Goal: Information Seeking & Learning: Learn about a topic

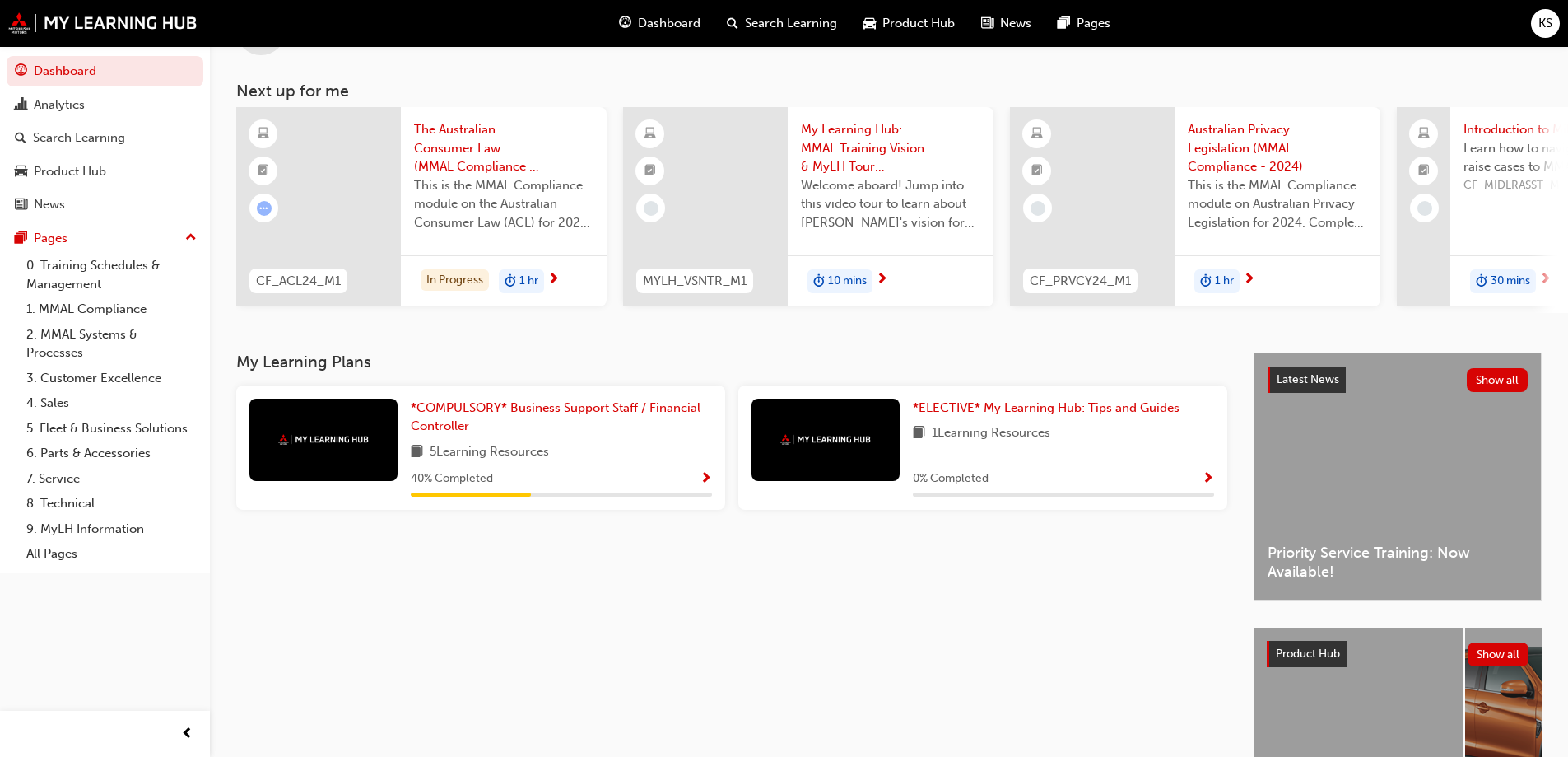
scroll to position [82, 0]
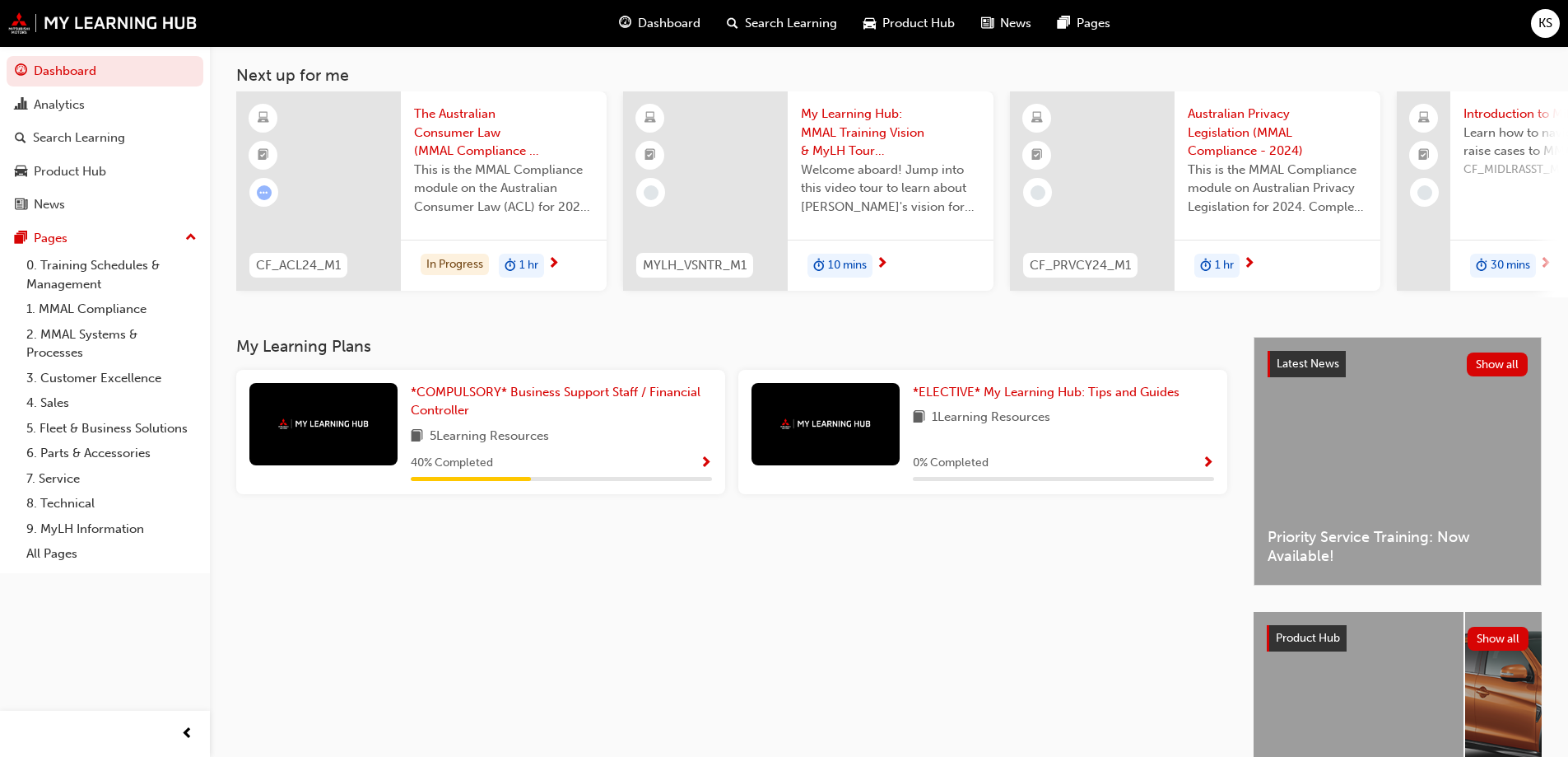
click at [552, 430] on div "*COMPULSORY* Business Support Staff / Financial Controller 5 Learning Resources…" at bounding box center [561, 432] width 301 height 98
click at [560, 398] on span "*COMPULSORY* Business Support Staff / Financial Controller" at bounding box center [555, 401] width 290 height 34
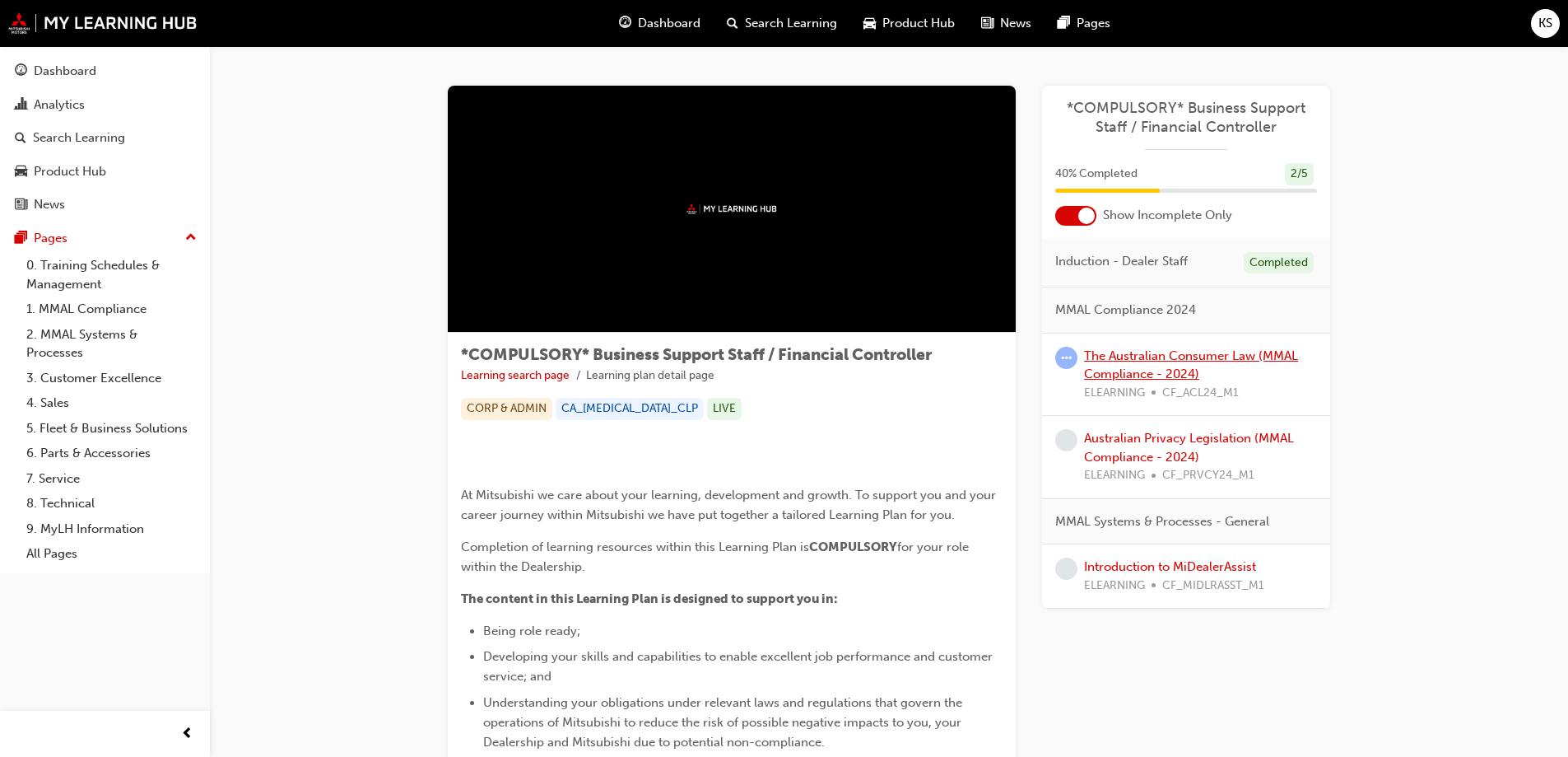
click at [1189, 354] on link "The Australian Consumer Law (MMAL Compliance - 2024)" at bounding box center [1192, 365] width 215 height 34
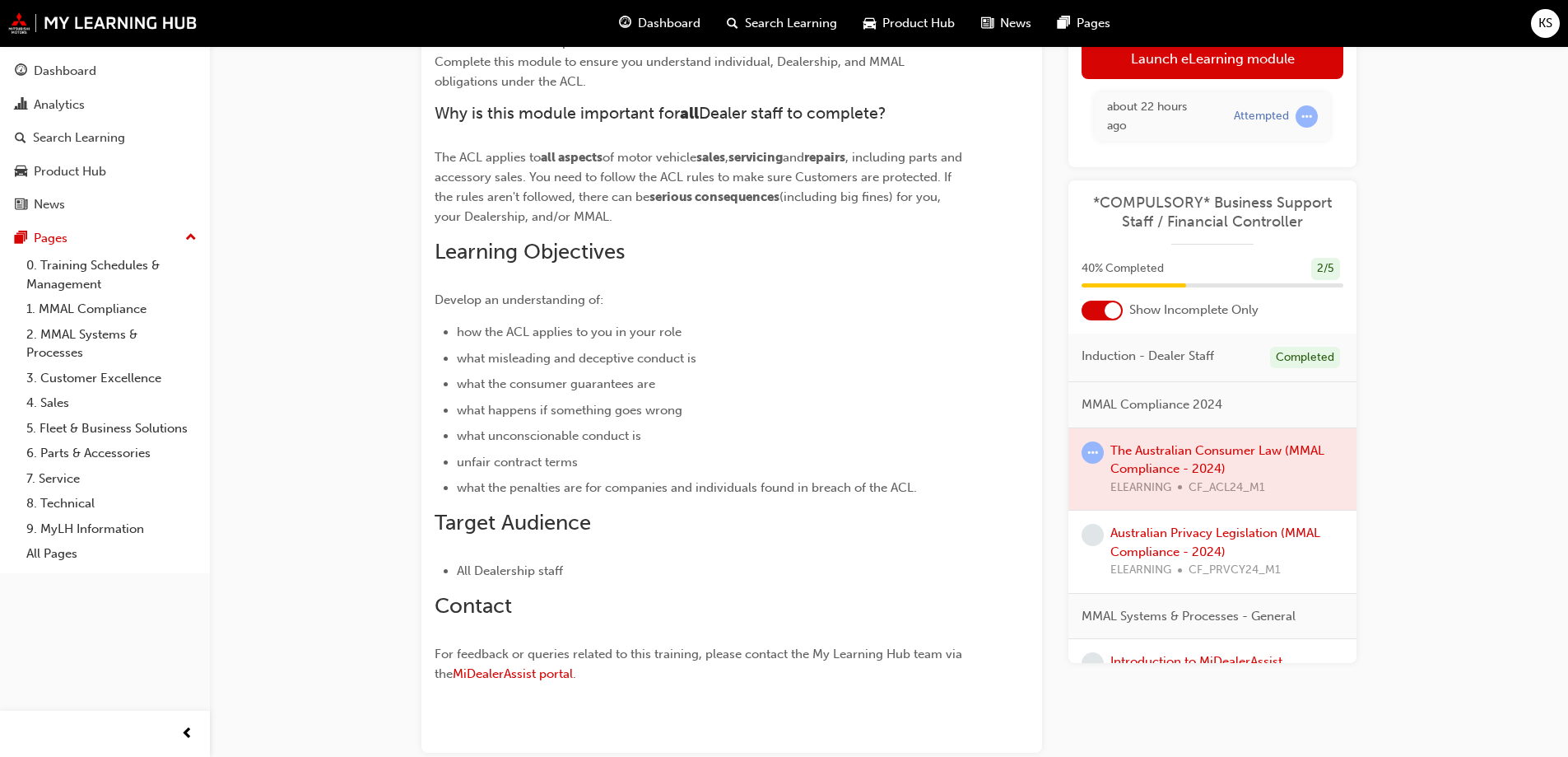
scroll to position [165, 0]
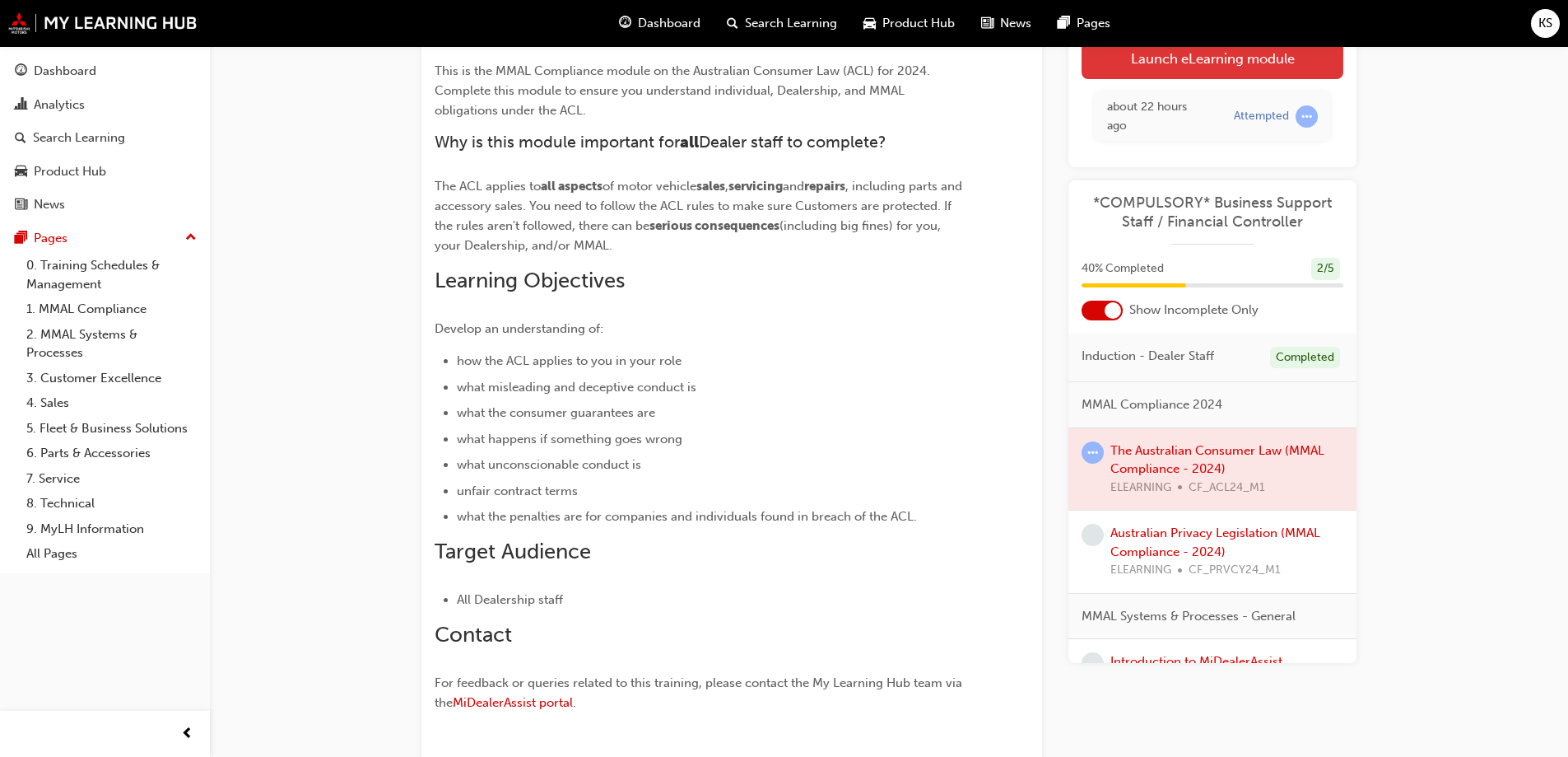
click at [1214, 65] on link "Launch eLearning module" at bounding box center [1212, 59] width 262 height 41
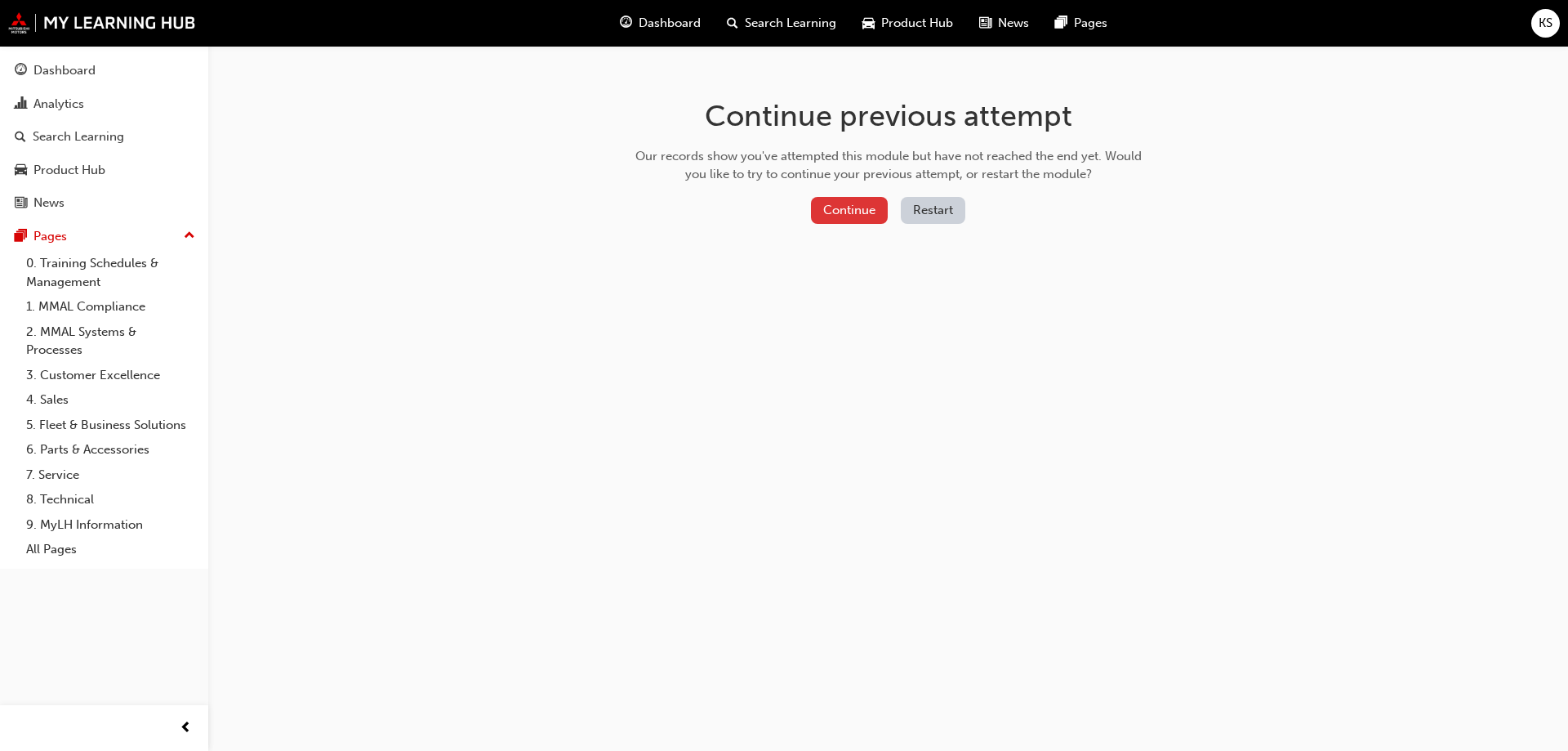
click at [857, 218] on button "Continue" at bounding box center [848, 210] width 76 height 27
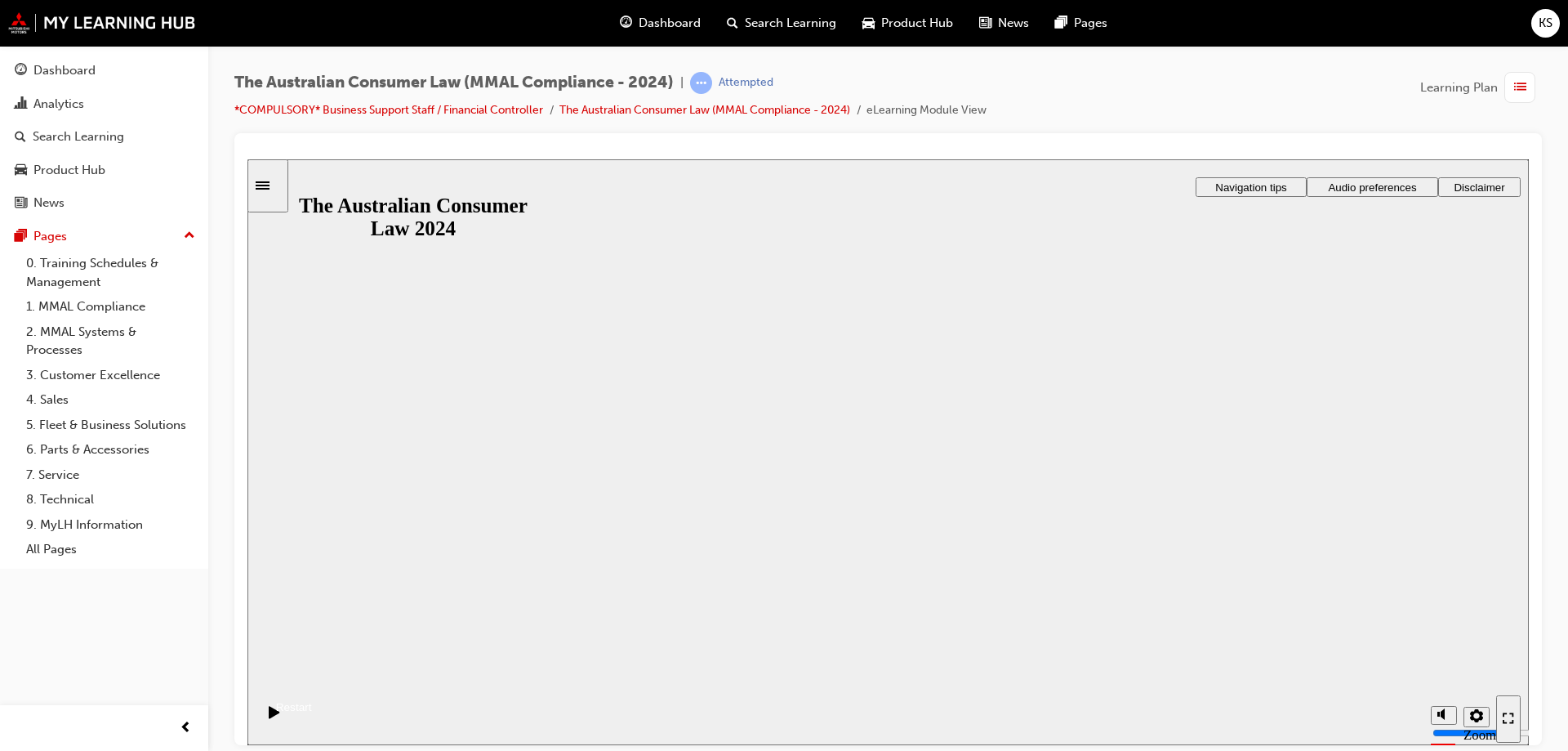
click at [312, 676] on button "Resume" at bounding box center [280, 687] width 65 height 21
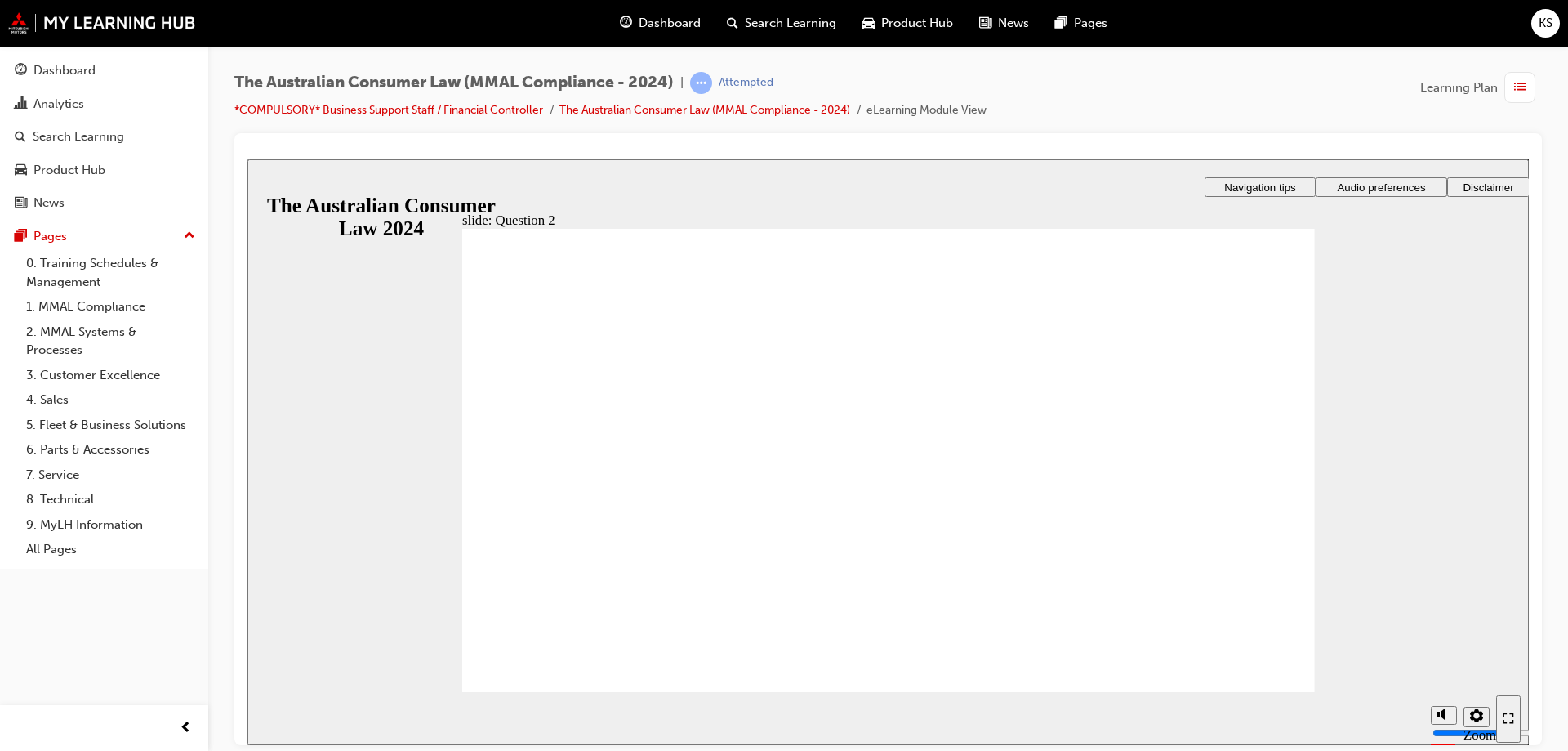
radio input "true"
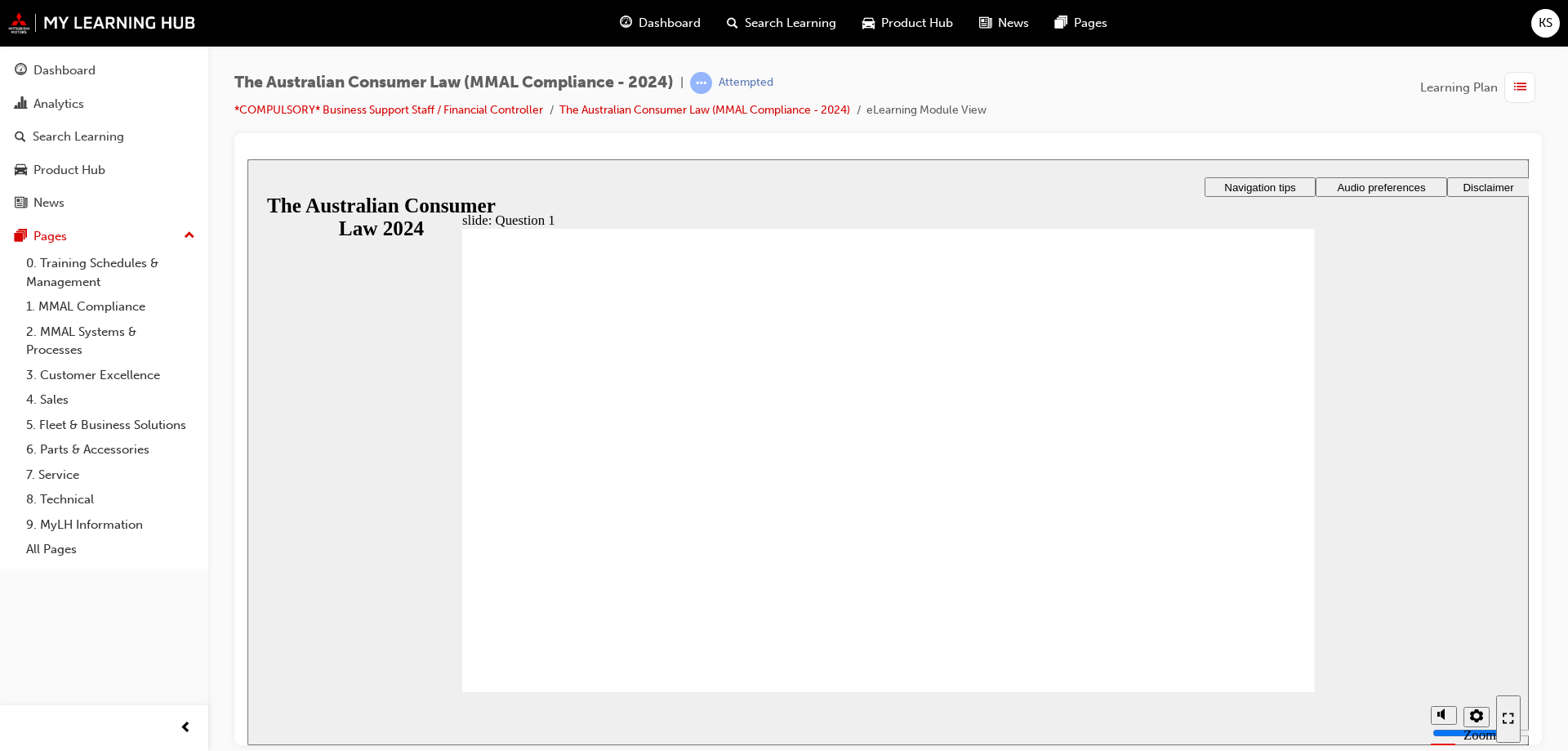
radio input "true"
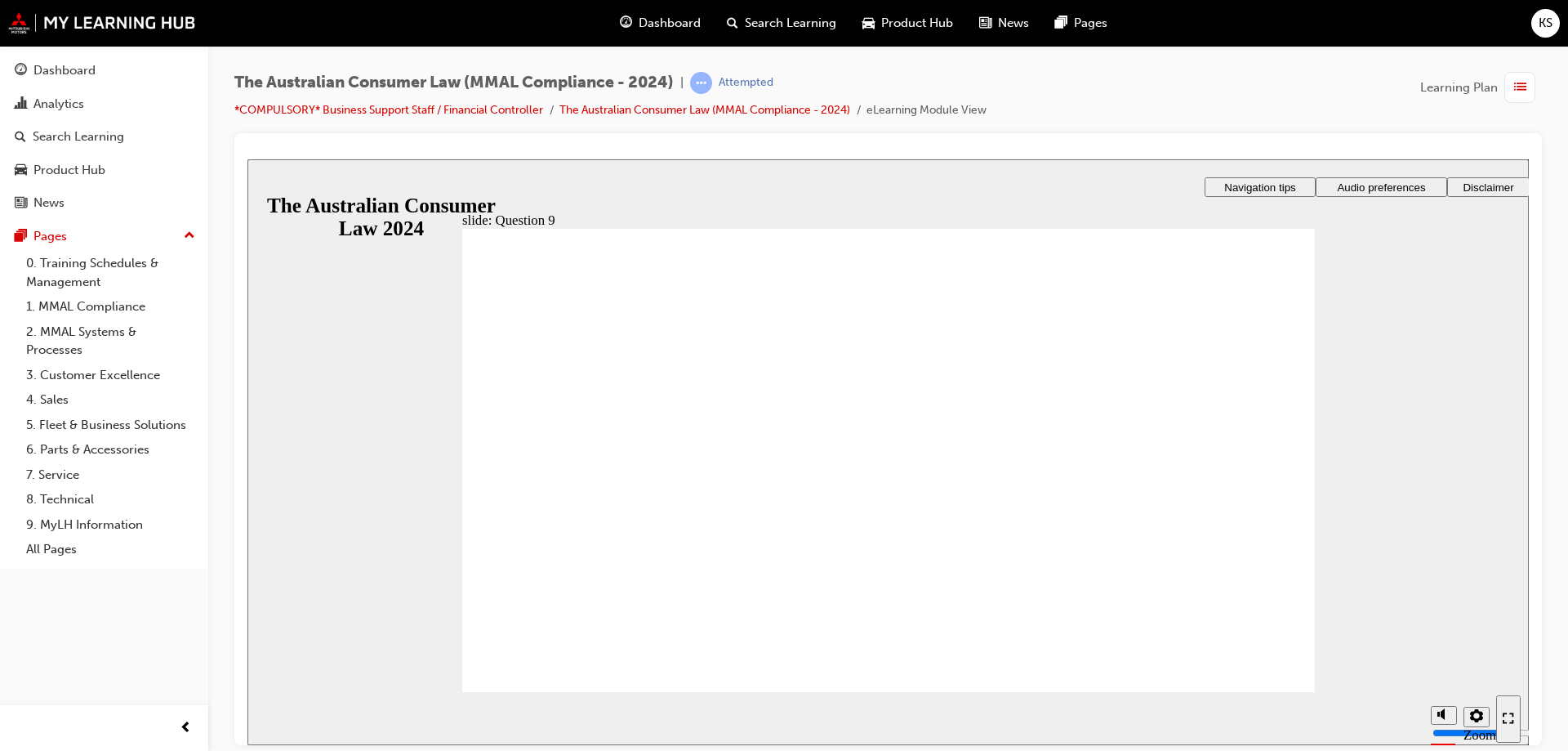
checkbox input "true"
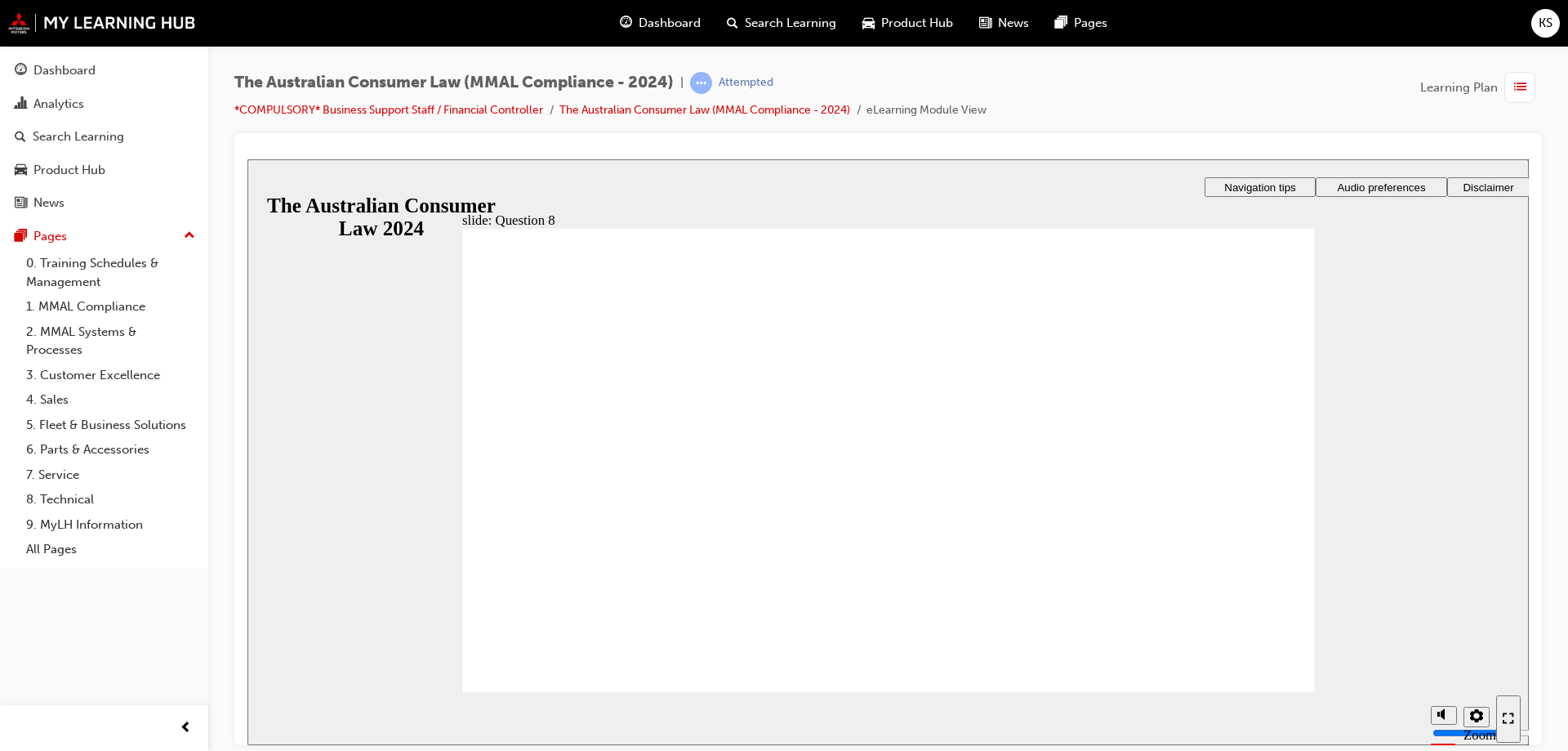
radio input "true"
drag, startPoint x: 594, startPoint y: 655, endPoint x: 625, endPoint y: 653, distance: 31.1
radio input "true"
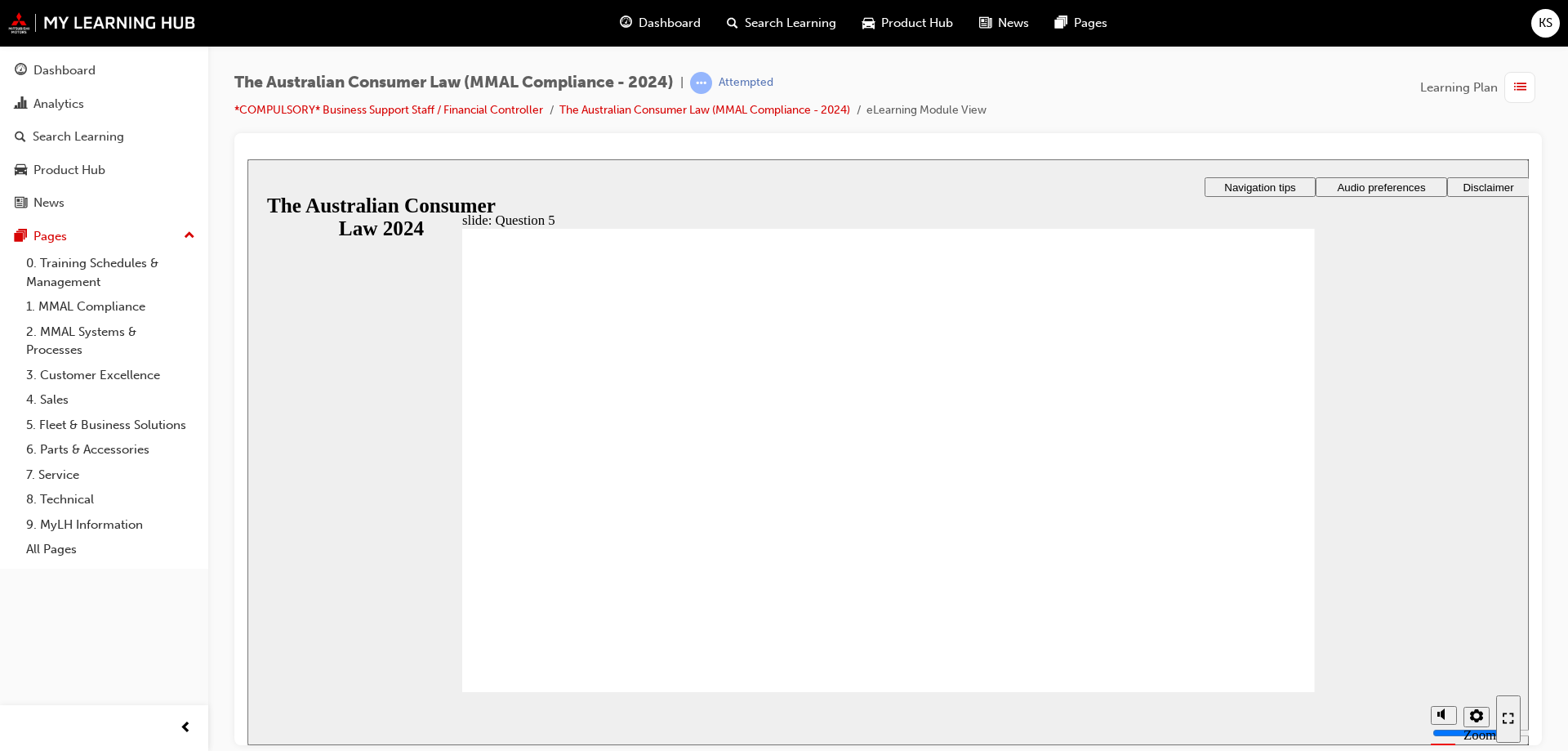
radio input "true"
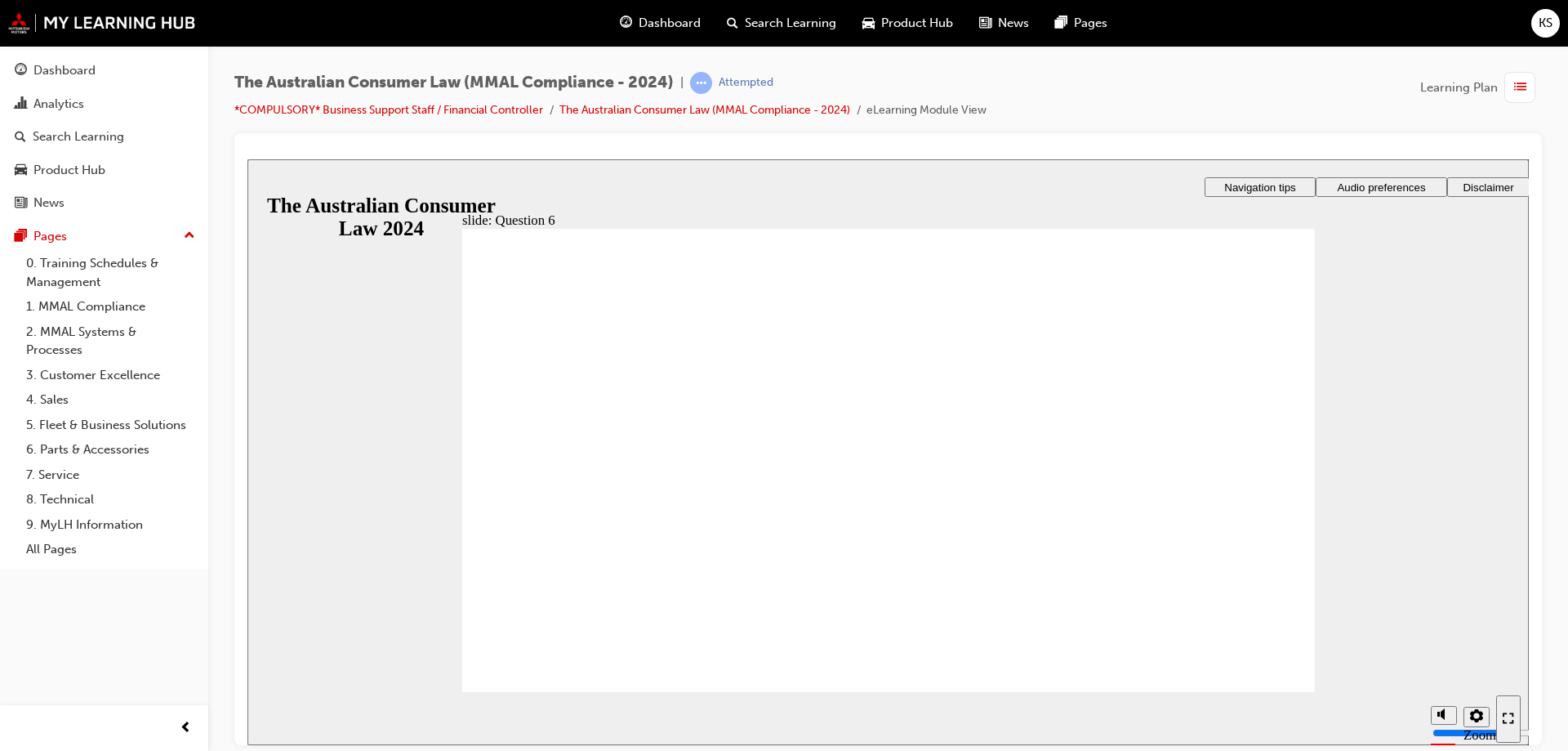
radio input "true"
checkbox input "true"
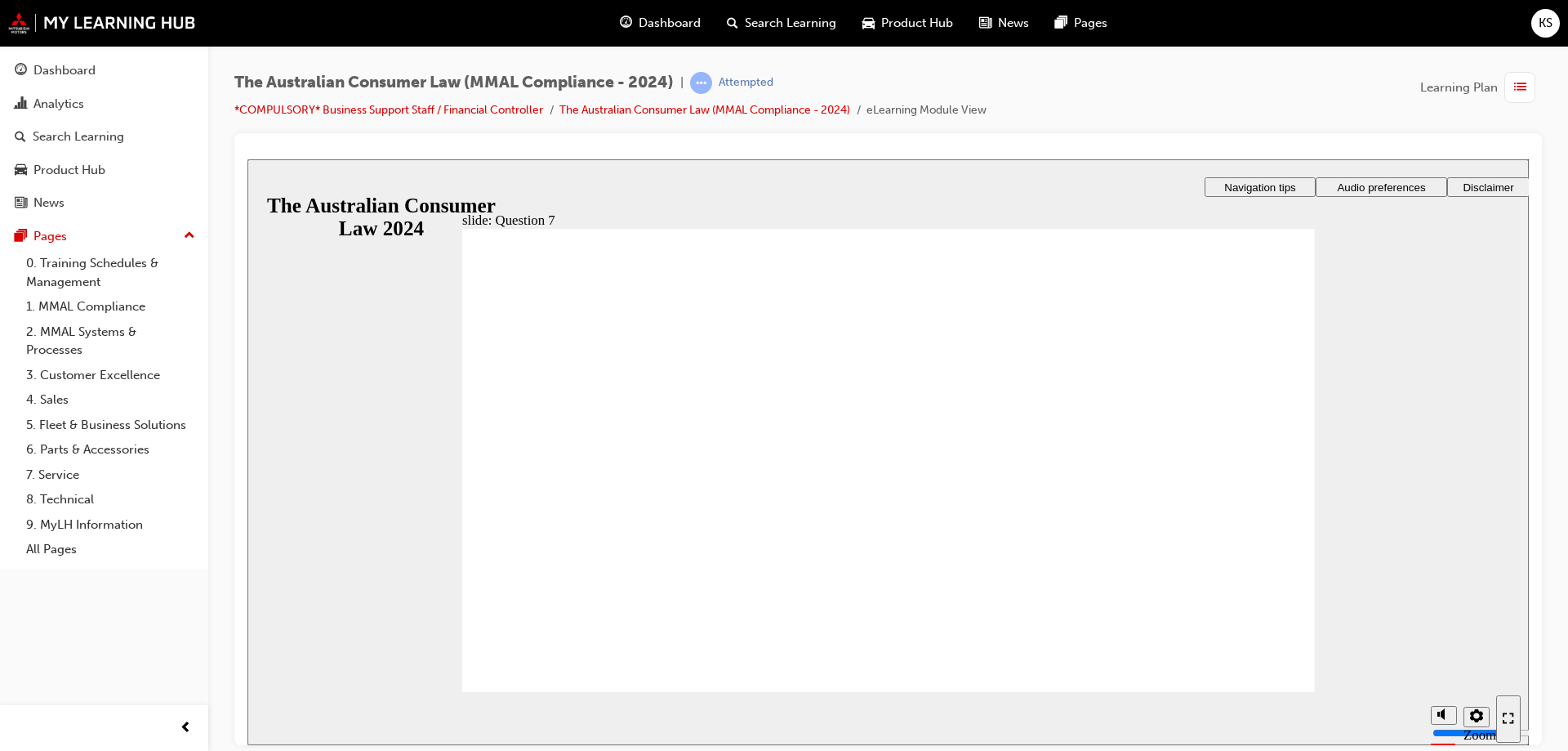
checkbox input "true"
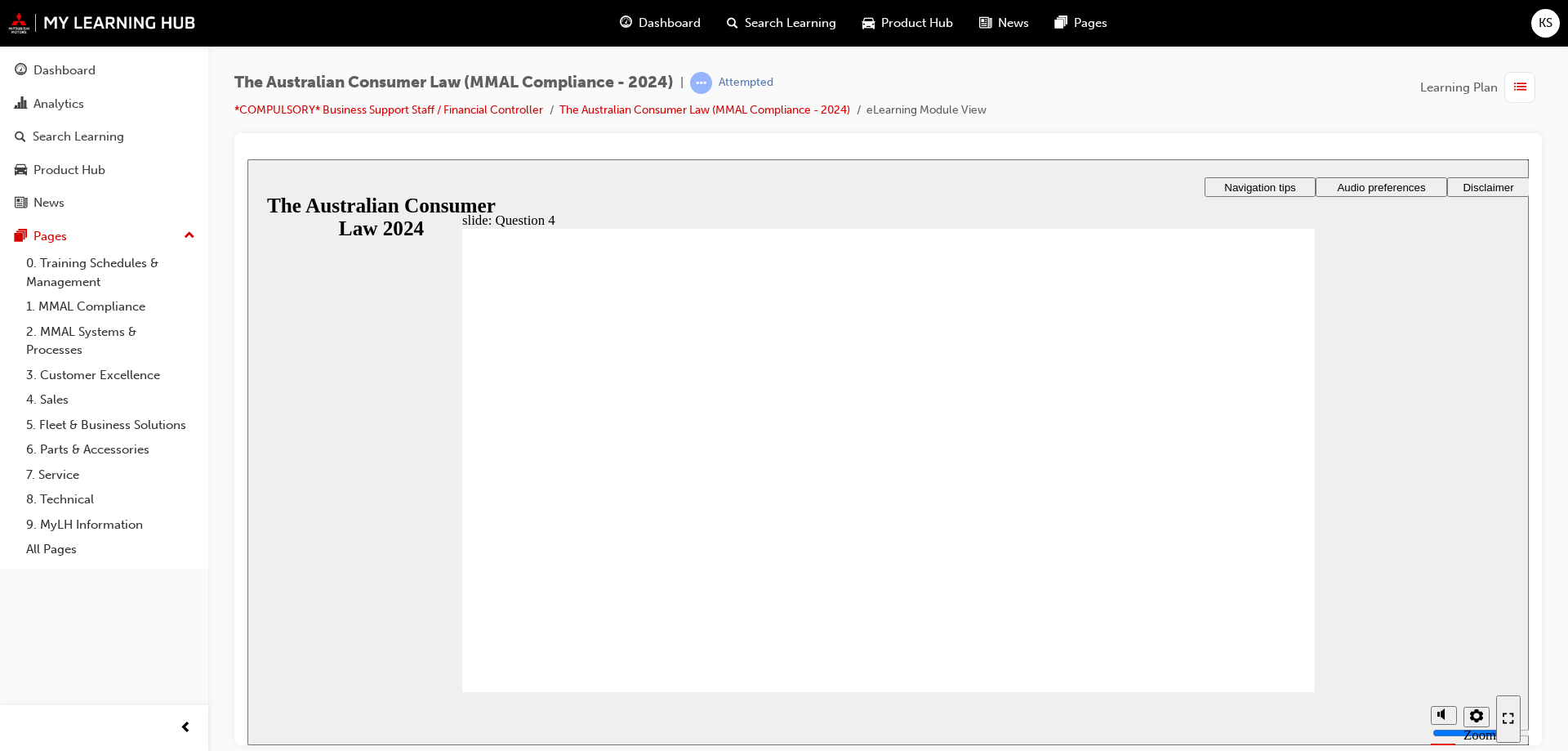
drag, startPoint x: 613, startPoint y: 673, endPoint x: 714, endPoint y: 620, distance: 114.1
checkbox input "true"
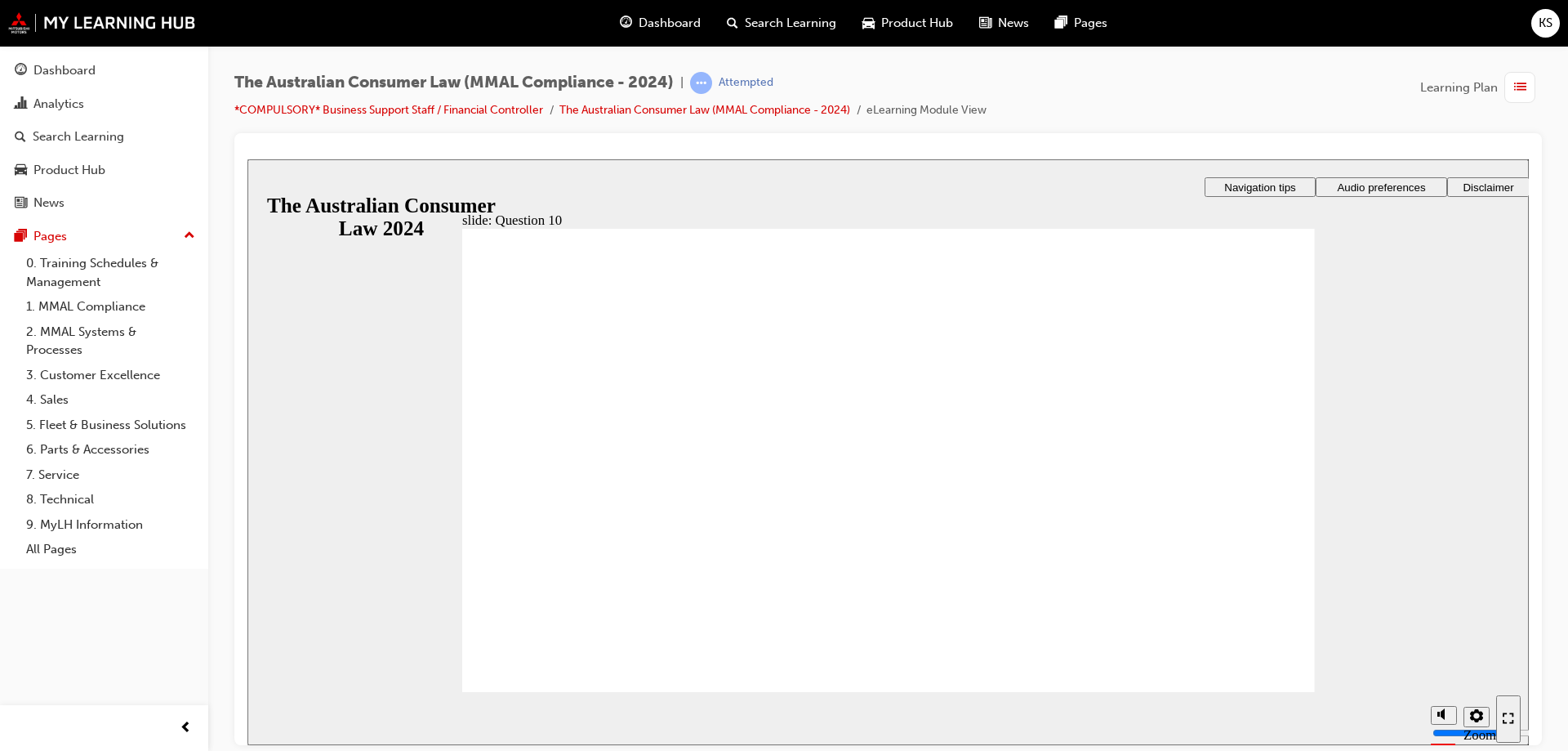
checkbox input "true"
radio input "true"
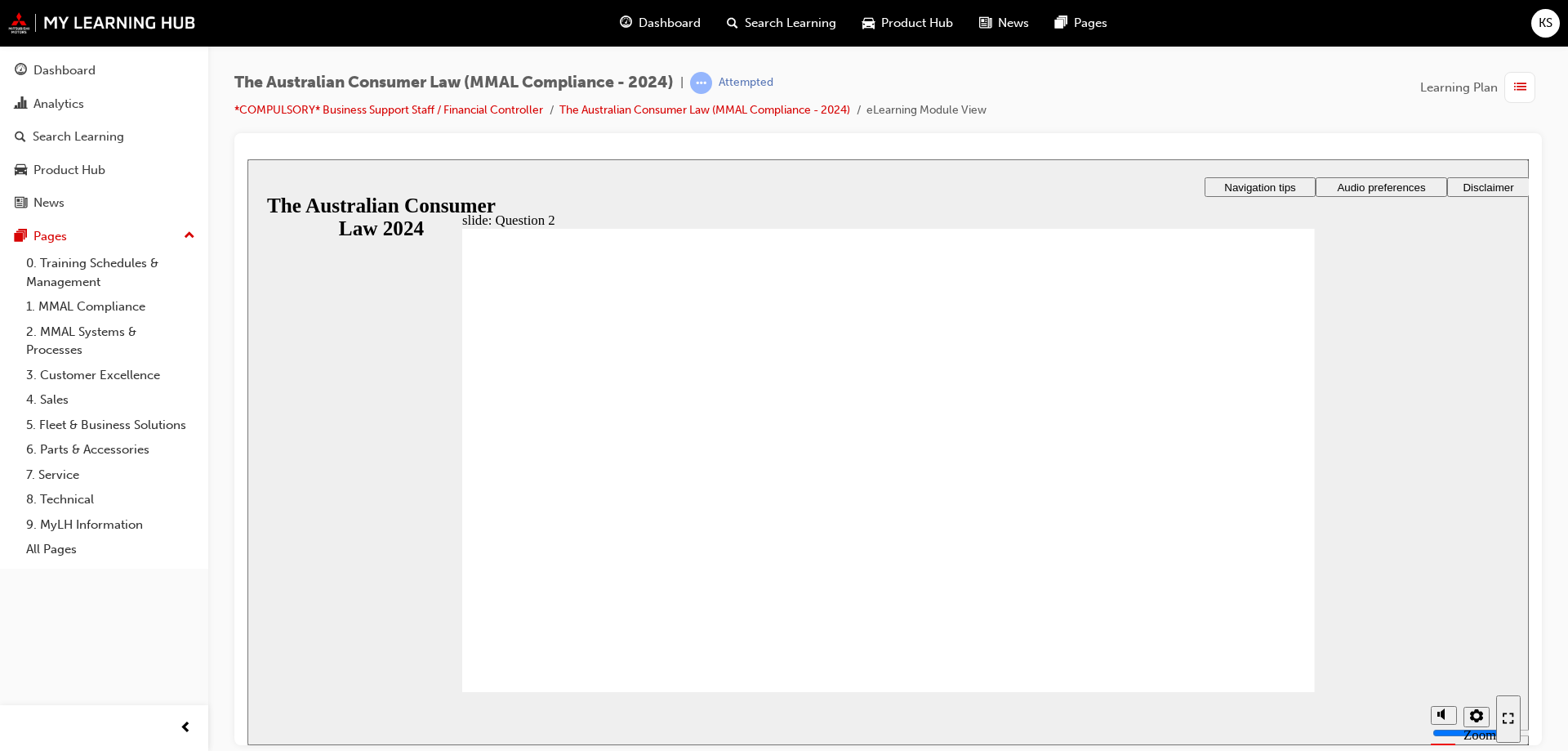
radio input "true"
checkbox input "true"
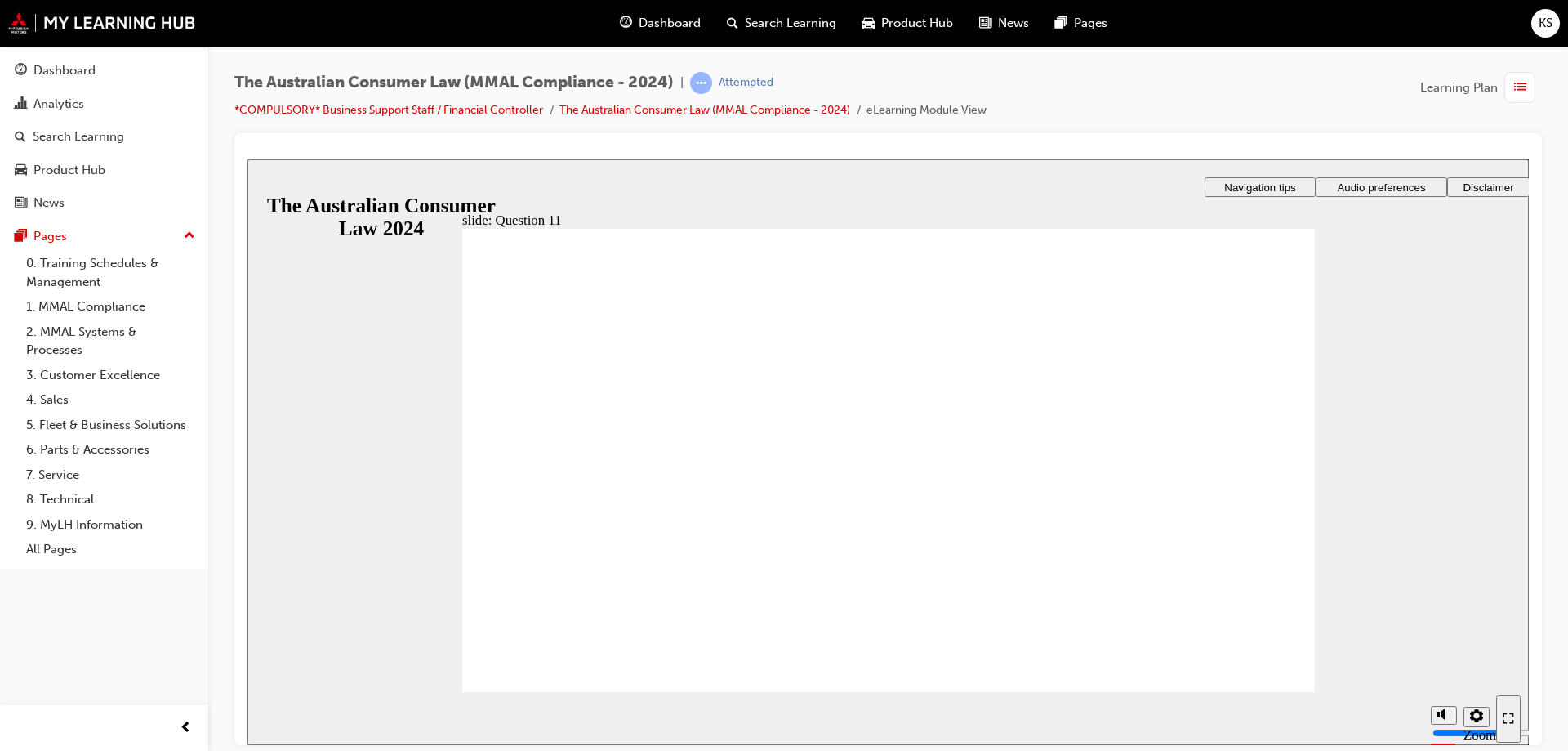
checkbox input "true"
drag, startPoint x: 623, startPoint y: 673, endPoint x: 614, endPoint y: 659, distance: 16.6
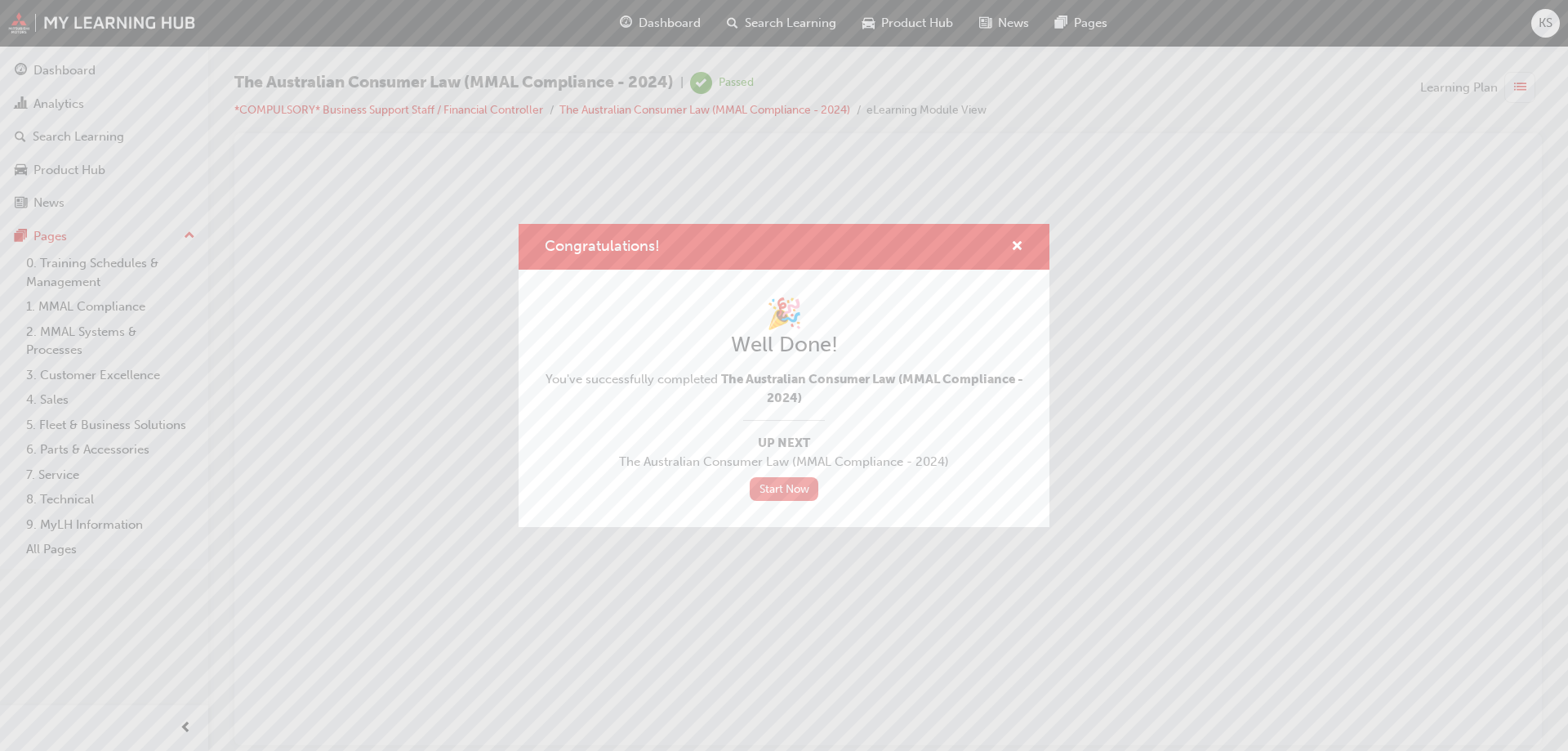
click at [800, 494] on link "Start Now" at bounding box center [784, 489] width 69 height 23
click at [784, 494] on link "Start Now" at bounding box center [784, 489] width 69 height 23
click at [768, 481] on link "Start Now" at bounding box center [784, 489] width 69 height 23
click at [801, 490] on link "Start Now" at bounding box center [784, 489] width 69 height 23
click at [802, 485] on link "Start Now" at bounding box center [784, 489] width 69 height 23
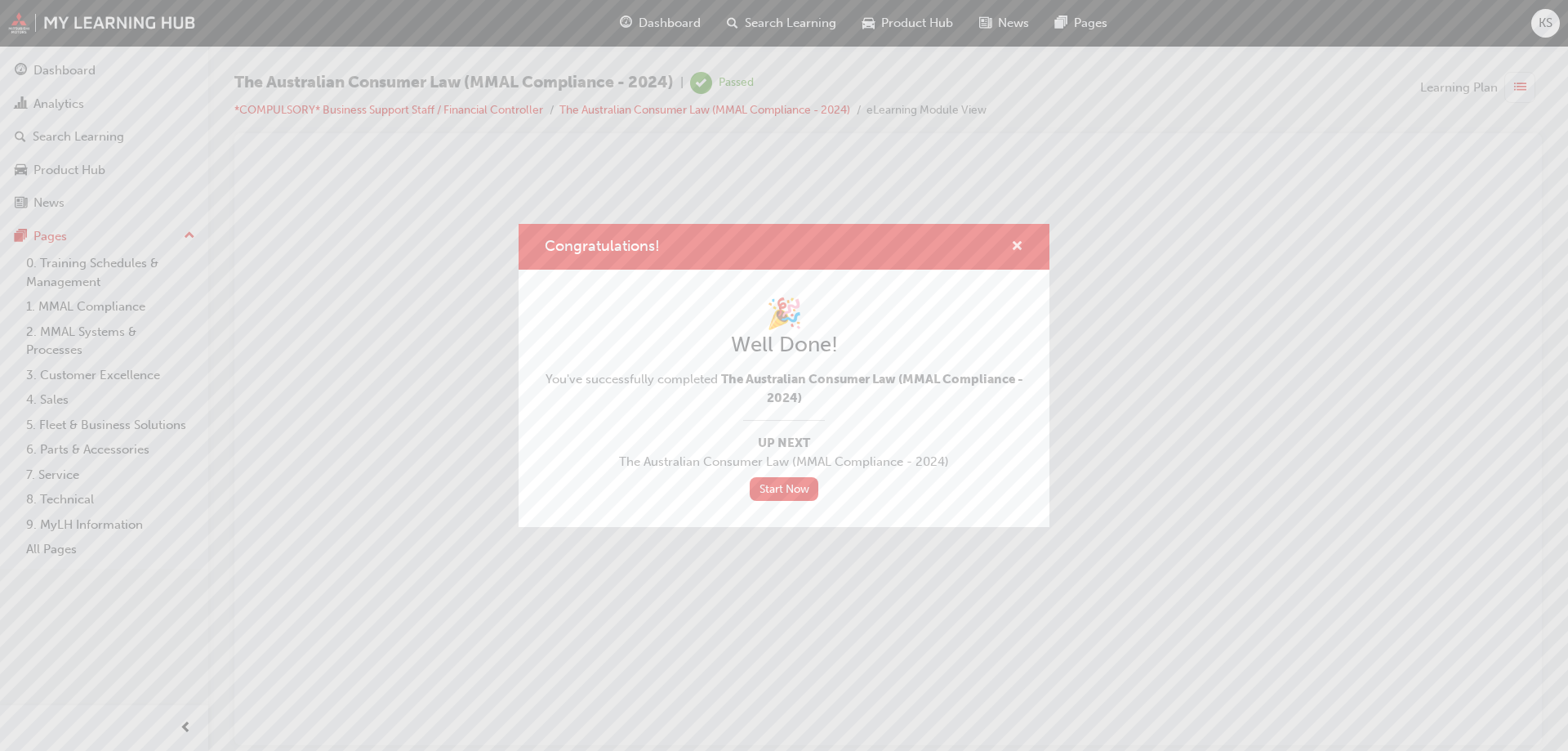
click at [1018, 246] on span "cross-icon" at bounding box center [1017, 247] width 13 height 15
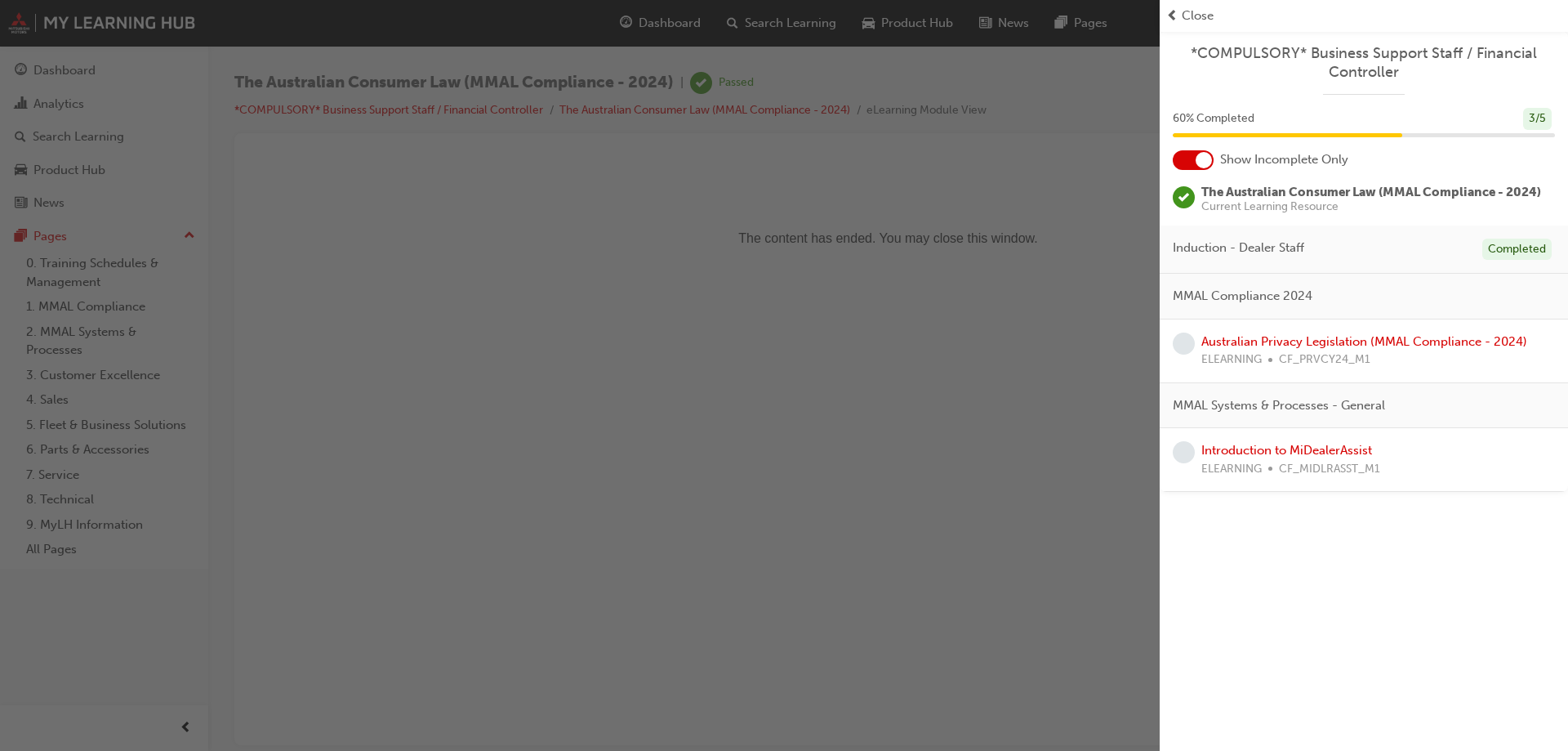
click at [841, 199] on div "button" at bounding box center [579, 376] width 1160 height 751
